Goal: Task Accomplishment & Management: Use online tool/utility

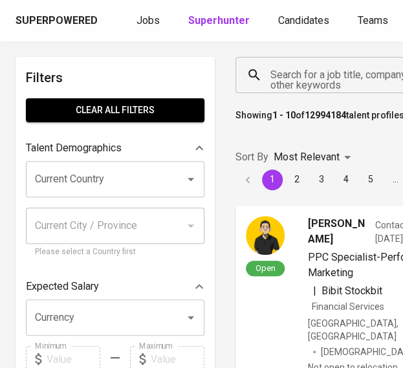
click at [294, 73] on input "Search for a job title, company or other keywords" at bounding box center [337, 75] width 141 height 25
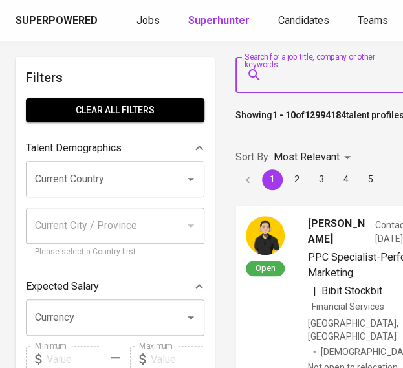
paste input "[EMAIL_ADDRESS][DOMAIN_NAME]"
type input "[EMAIL_ADDRESS][DOMAIN_NAME]"
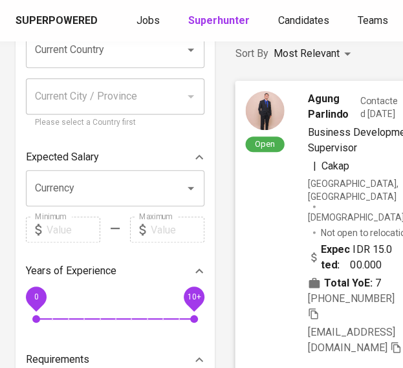
scroll to position [194, 0]
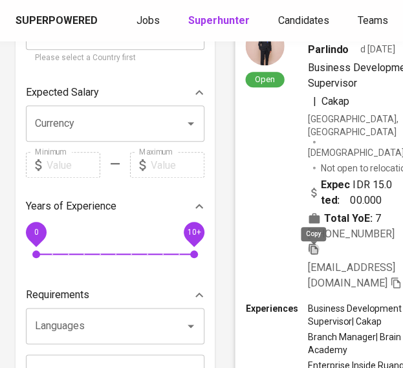
click at [319, 247] on icon "button" at bounding box center [314, 249] width 12 height 12
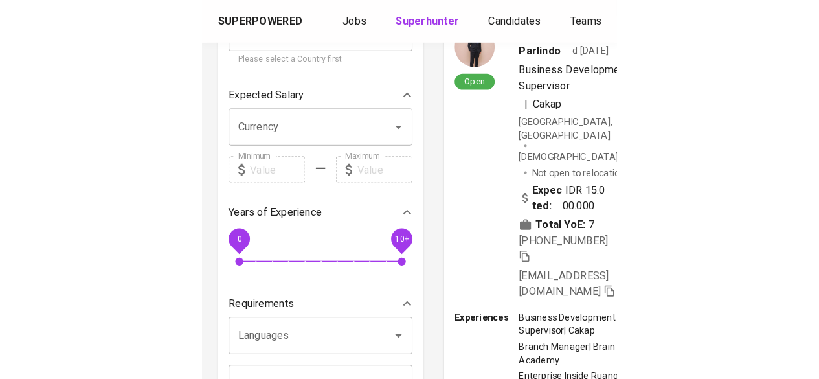
scroll to position [0, 0]
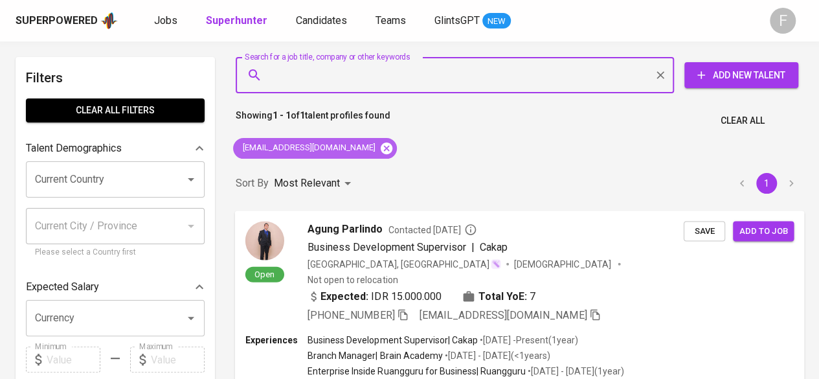
click at [379, 150] on icon at bounding box center [386, 148] width 14 height 14
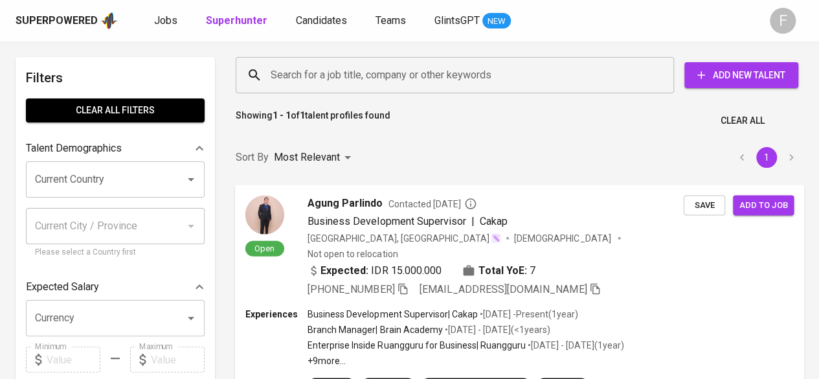
click at [339, 78] on input "Search for a job title, company or other keywords" at bounding box center [457, 75] width 381 height 25
click at [338, 77] on input "Search for a job title, company or other keywords" at bounding box center [457, 75] width 381 height 25
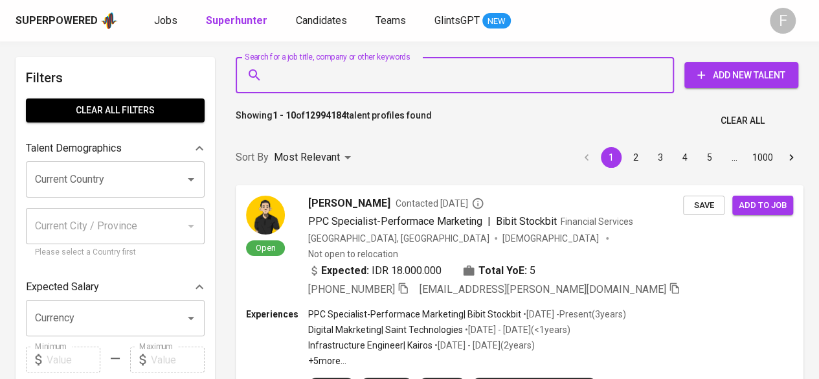
paste input "[EMAIL_ADDRESS][DOMAIN_NAME]"
type input "[EMAIL_ADDRESS][DOMAIN_NAME]"
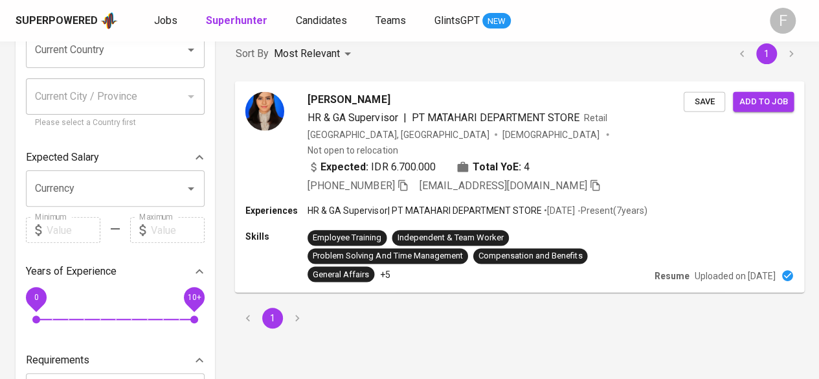
scroll to position [194, 0]
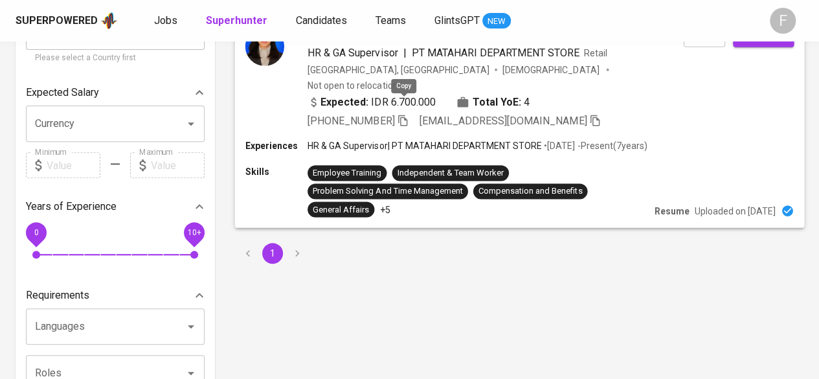
click at [401, 115] on icon "button" at bounding box center [402, 120] width 9 height 11
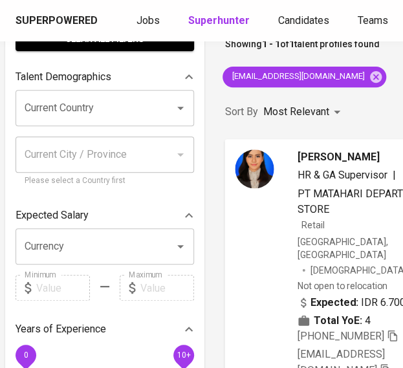
scroll to position [71, 10]
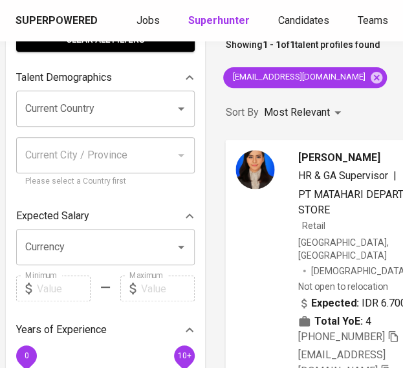
click at [368, 88] on div "Search for a job title, company or other keywords Search for a job title, compa…" at bounding box center [401, 275] width 366 height 592
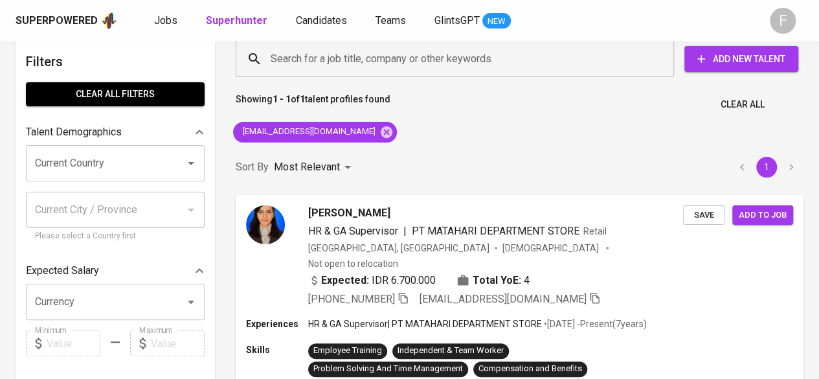
scroll to position [0, 0]
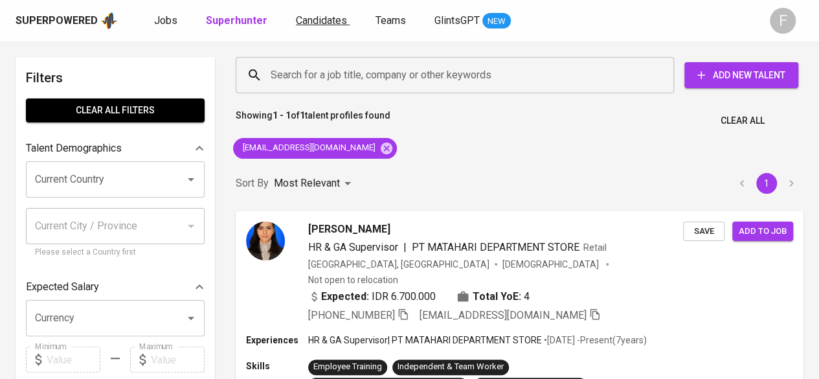
click at [311, 25] on span "Candidates" at bounding box center [321, 20] width 51 height 12
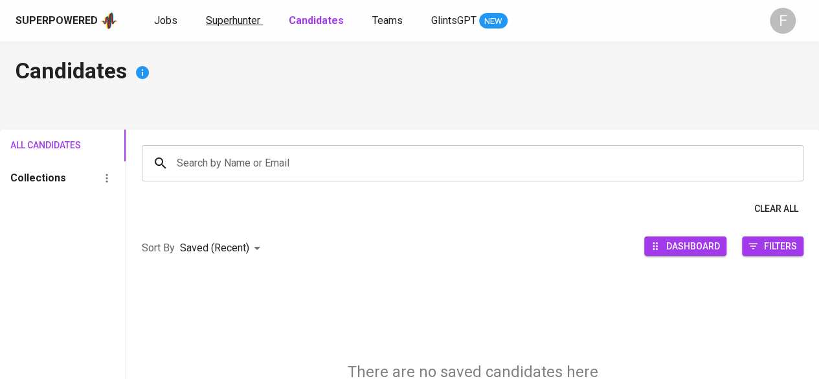
click at [242, 25] on span "Superhunter" at bounding box center [233, 20] width 54 height 12
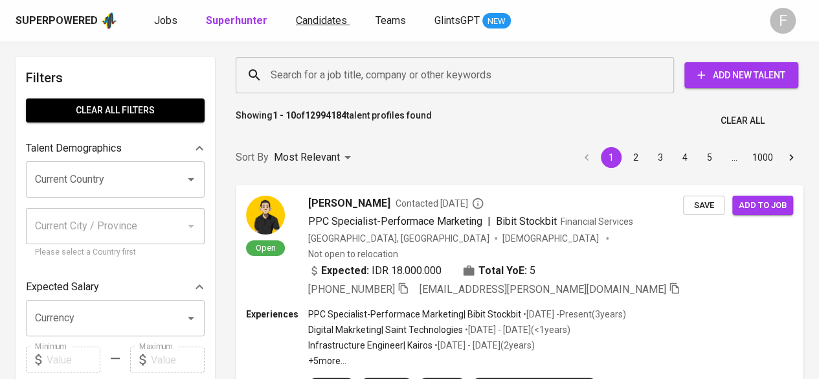
click at [296, 28] on link "Candidates" at bounding box center [323, 21] width 54 height 16
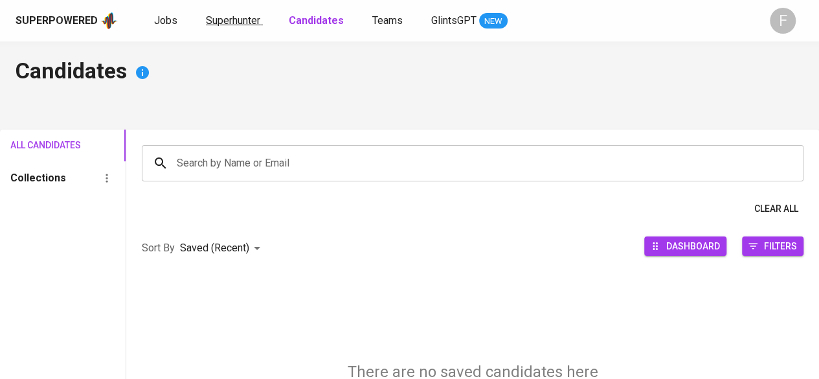
click at [223, 20] on span "Superhunter" at bounding box center [233, 20] width 54 height 12
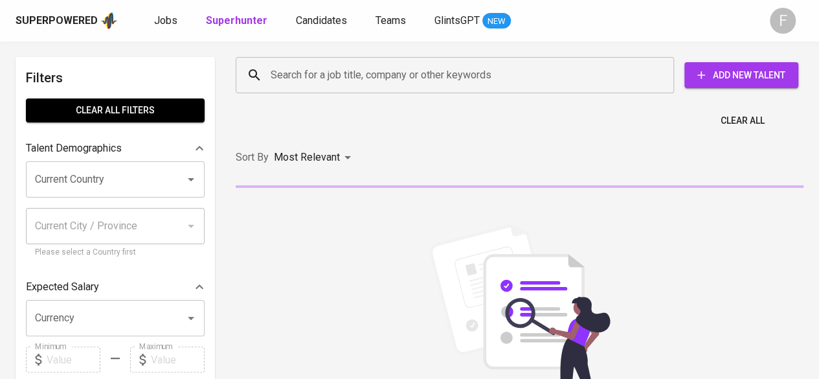
click at [179, 27] on div "Jobs Superhunter Candidates Teams GlintsGPT NEW" at bounding box center [332, 21] width 357 height 16
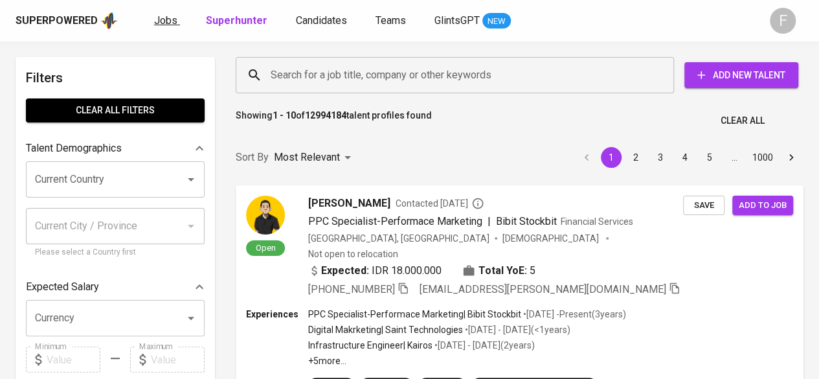
click at [168, 26] on span "Jobs" at bounding box center [165, 20] width 23 height 12
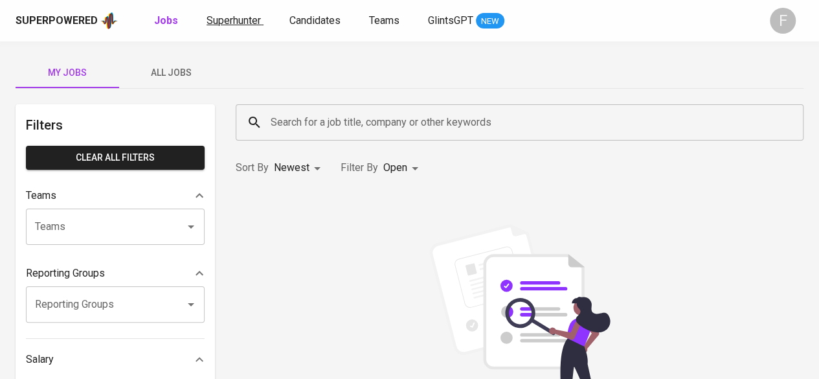
click at [207, 23] on span "Superhunter" at bounding box center [234, 20] width 54 height 12
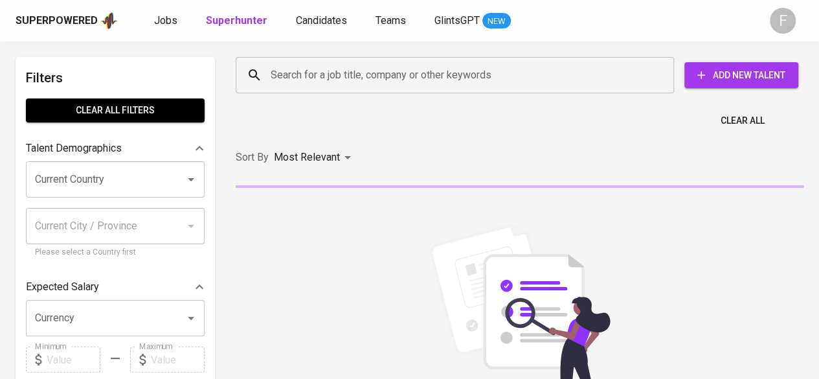
click at [280, 69] on input "Search for a job title, company or other keywords" at bounding box center [457, 75] width 381 height 25
